Goal: Information Seeking & Learning: Learn about a topic

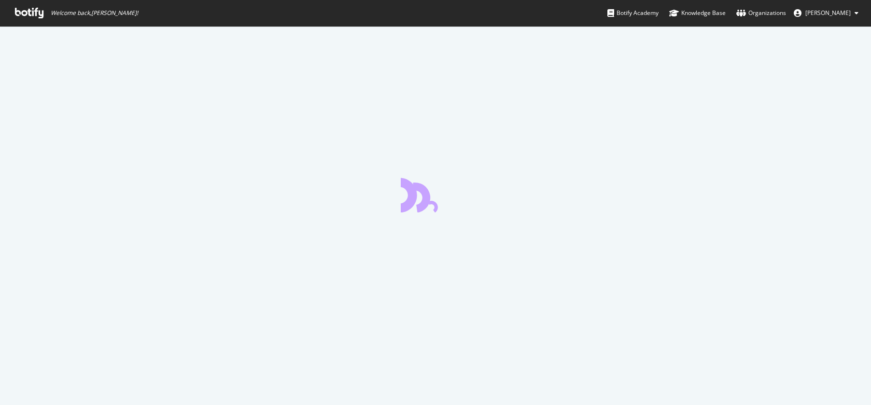
click at [42, 13] on icon at bounding box center [29, 13] width 28 height 11
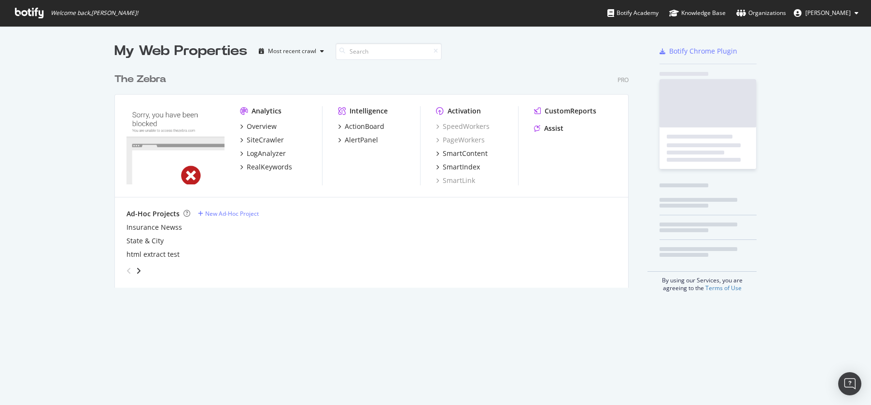
scroll to position [227, 522]
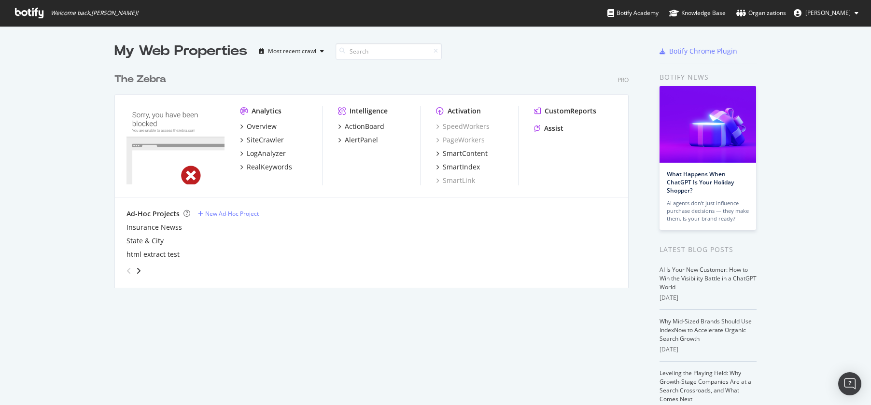
click at [202, 51] on div "My Web Properties" at bounding box center [180, 51] width 133 height 19
click at [150, 75] on div "The Zebra" at bounding box center [140, 79] width 52 height 14
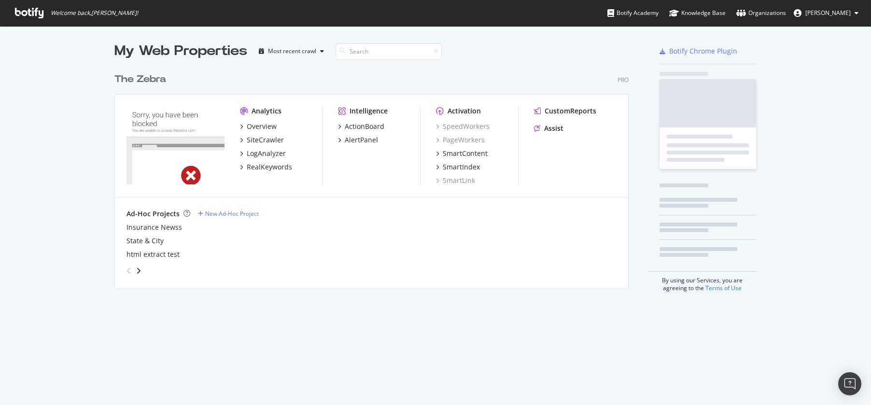
scroll to position [405, 871]
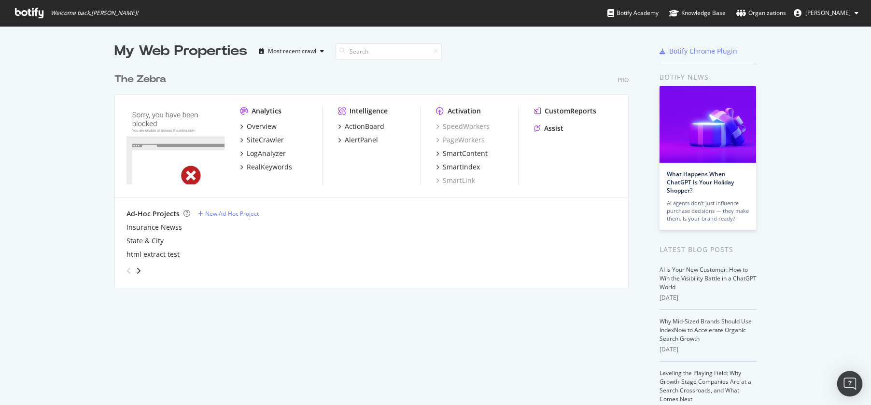
click at [853, 381] on img "Open Intercom Messenger" at bounding box center [850, 384] width 13 height 13
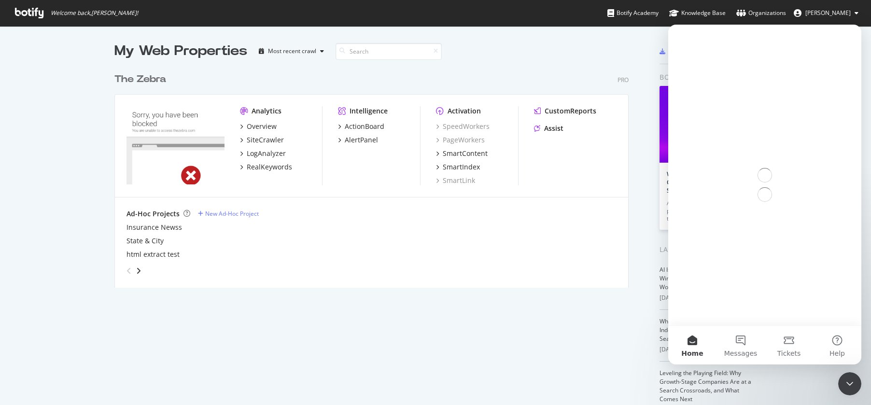
scroll to position [0, 0]
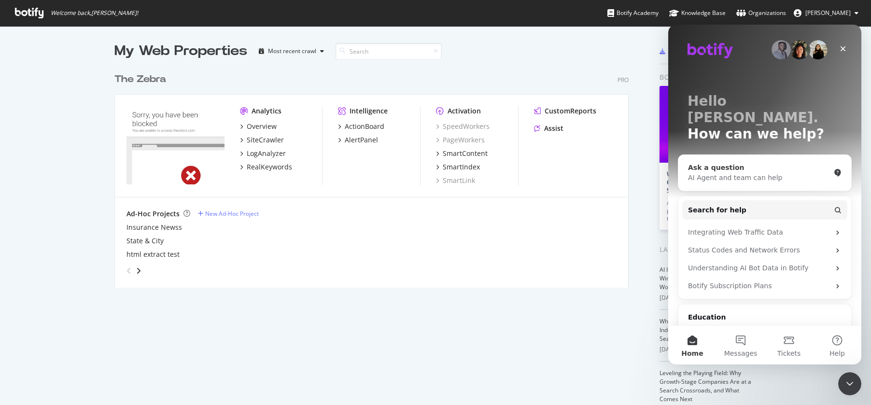
click at [769, 173] on div "AI Agent and team can help" at bounding box center [759, 178] width 142 height 10
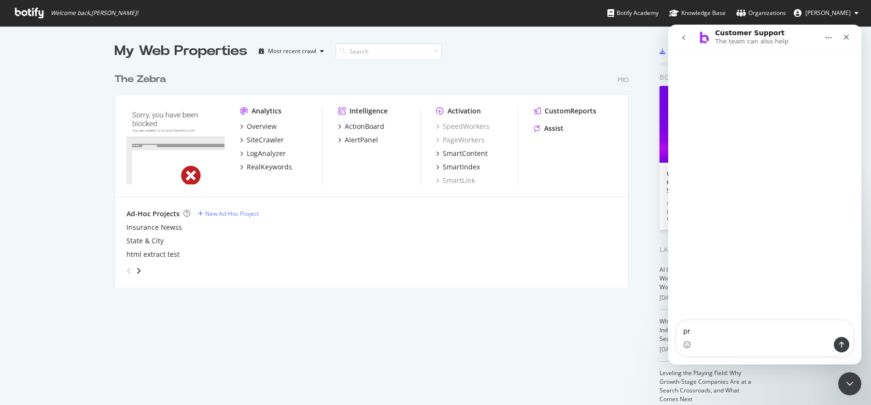
type textarea "p"
type textarea "what is a project in [GEOGRAPHIC_DATA]"
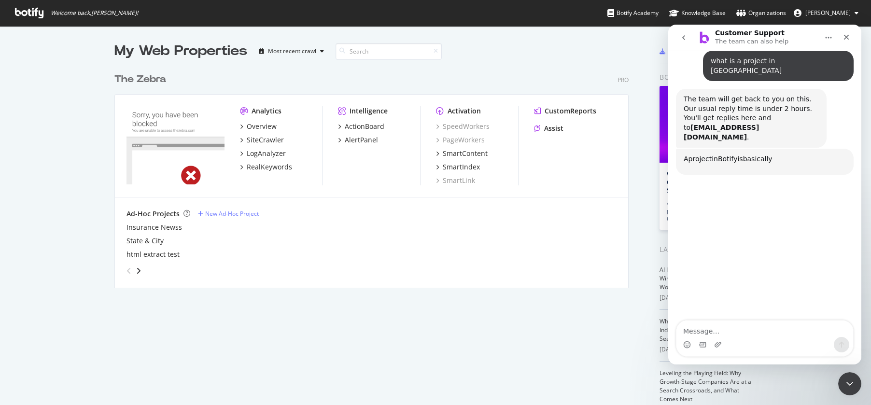
scroll to position [127, 0]
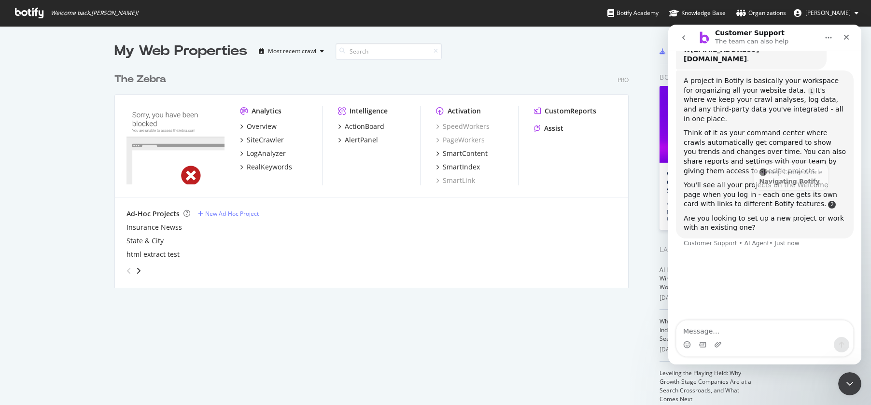
click at [828, 201] on link "Source reference 9275982:" at bounding box center [832, 205] width 8 height 8
click at [792, 176] on div "Navigating Botify" at bounding box center [791, 179] width 65 height 6
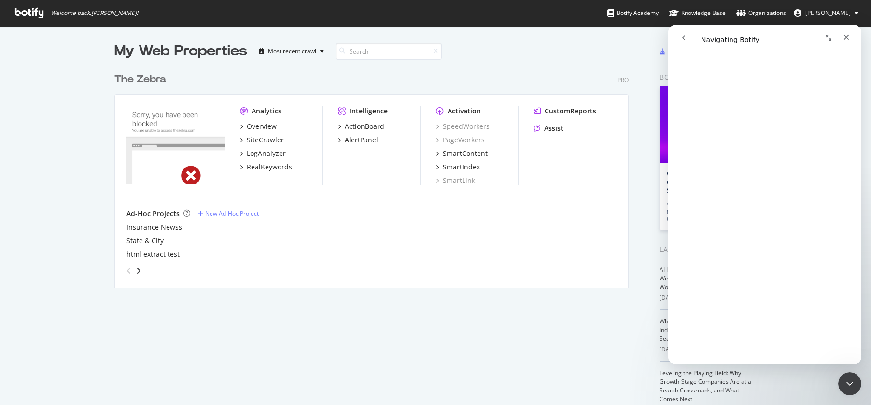
scroll to position [185, 0]
click at [262, 136] on div "SiteCrawler" at bounding box center [265, 140] width 37 height 10
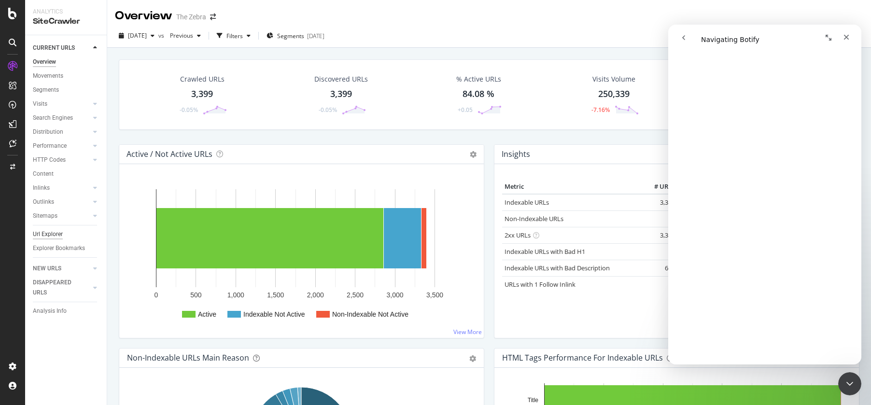
click at [57, 233] on div "Url Explorer" at bounding box center [48, 234] width 30 height 10
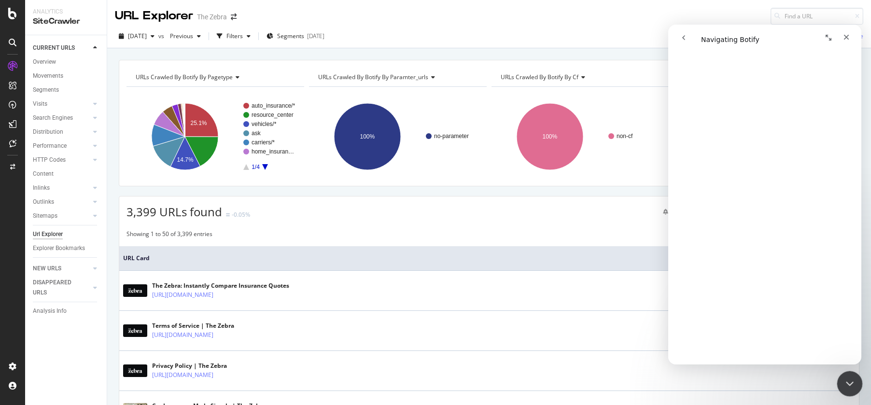
click at [846, 372] on div "Close Intercom Messenger" at bounding box center [848, 382] width 23 height 23
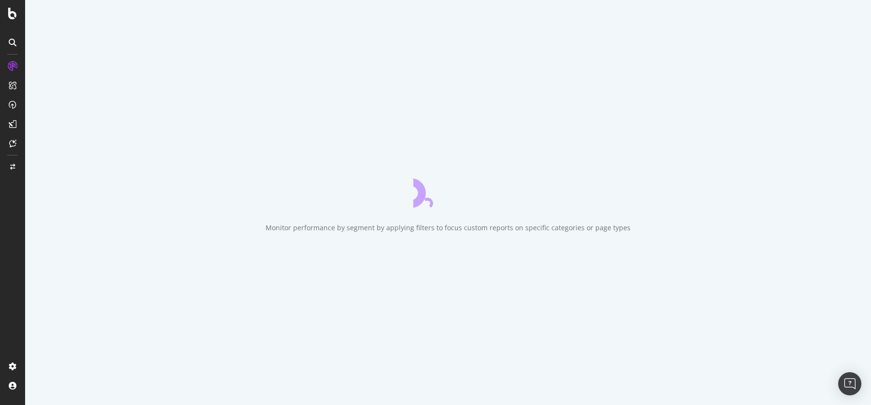
click at [23, 67] on link at bounding box center [12, 65] width 23 height 15
